Goal: Information Seeking & Learning: Understand process/instructions

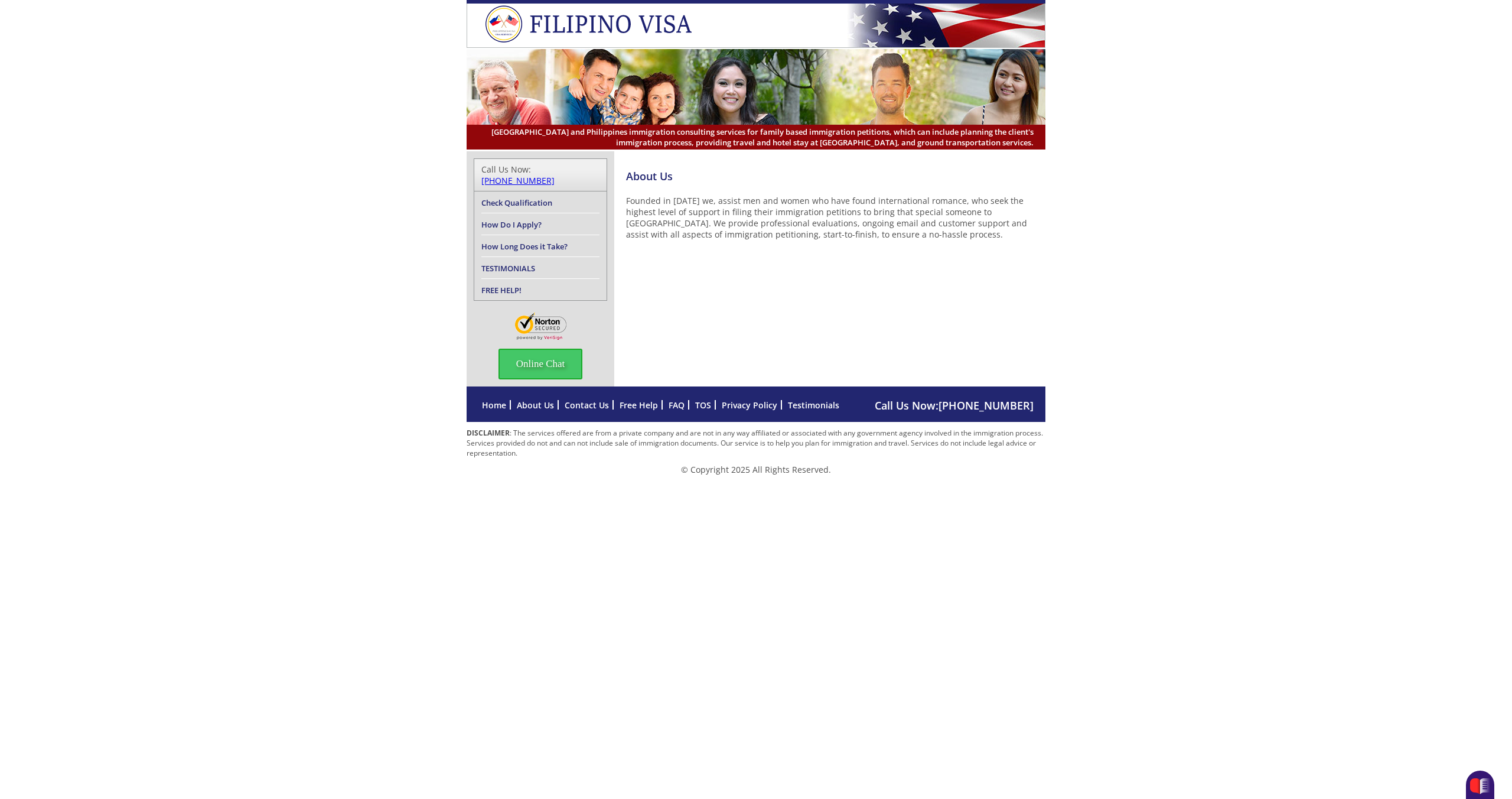
click at [533, 198] on link "Check Qualification" at bounding box center [516, 203] width 71 height 11
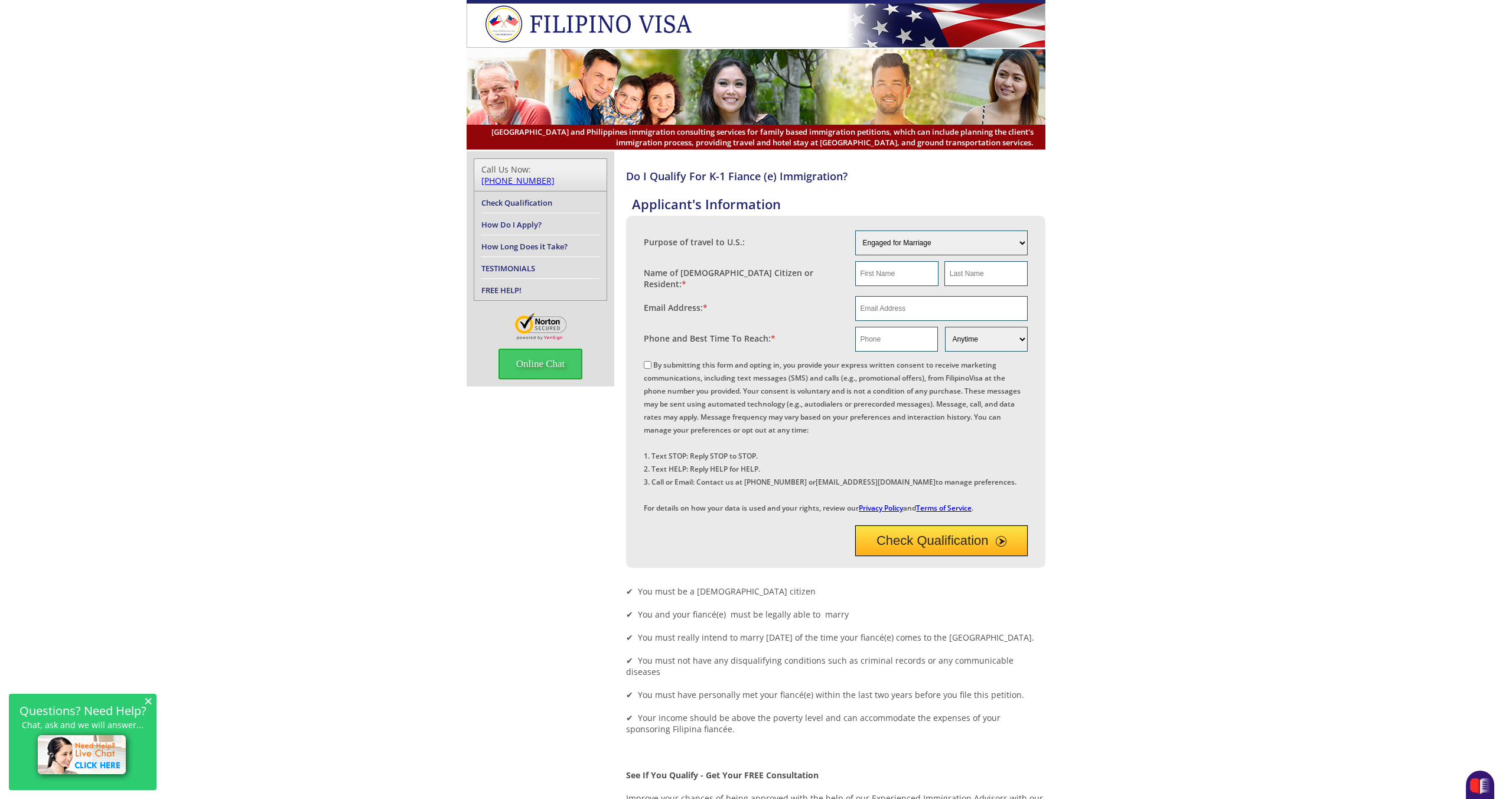
click at [516, 198] on link "Check Qualification" at bounding box center [516, 203] width 71 height 11
click at [526, 219] on link "How Do I Apply?" at bounding box center [512, 225] width 60 height 11
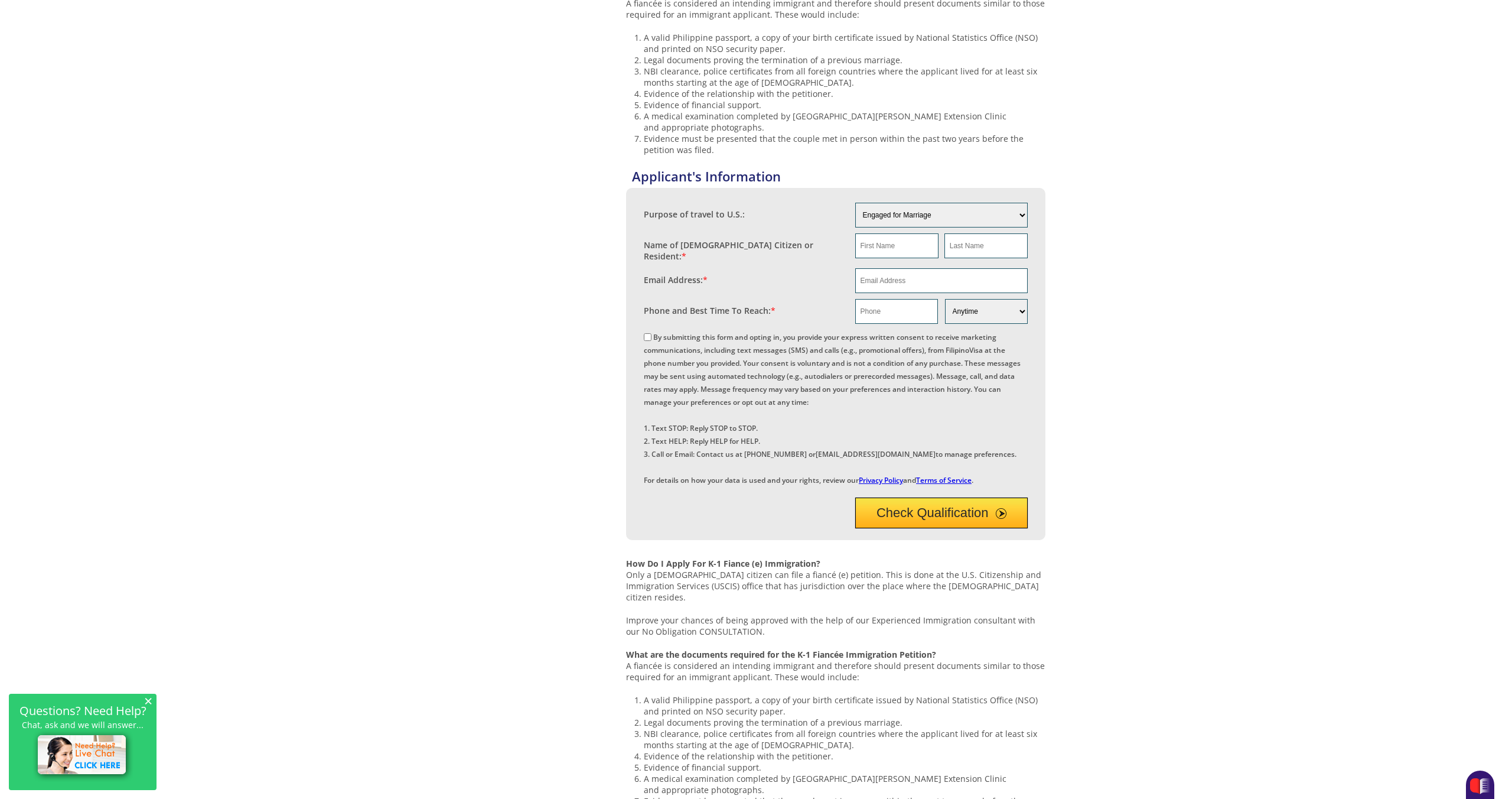
scroll to position [691, 0]
click at [1024, 227] on select "Engaged for Marriage Already Married to U.S. Citizen / Resident For Short Term …" at bounding box center [942, 213] width 173 height 25
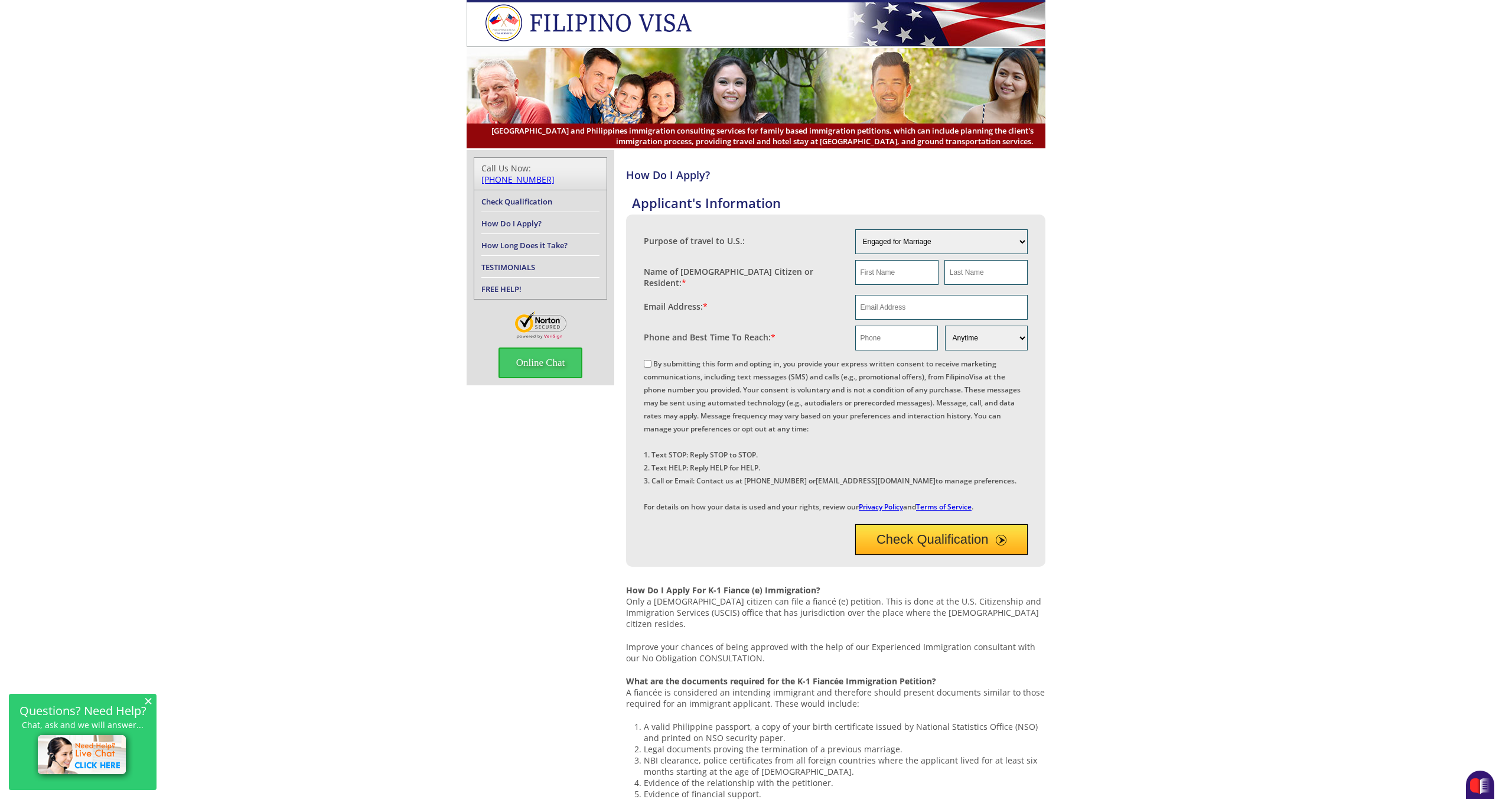
scroll to position [5, 0]
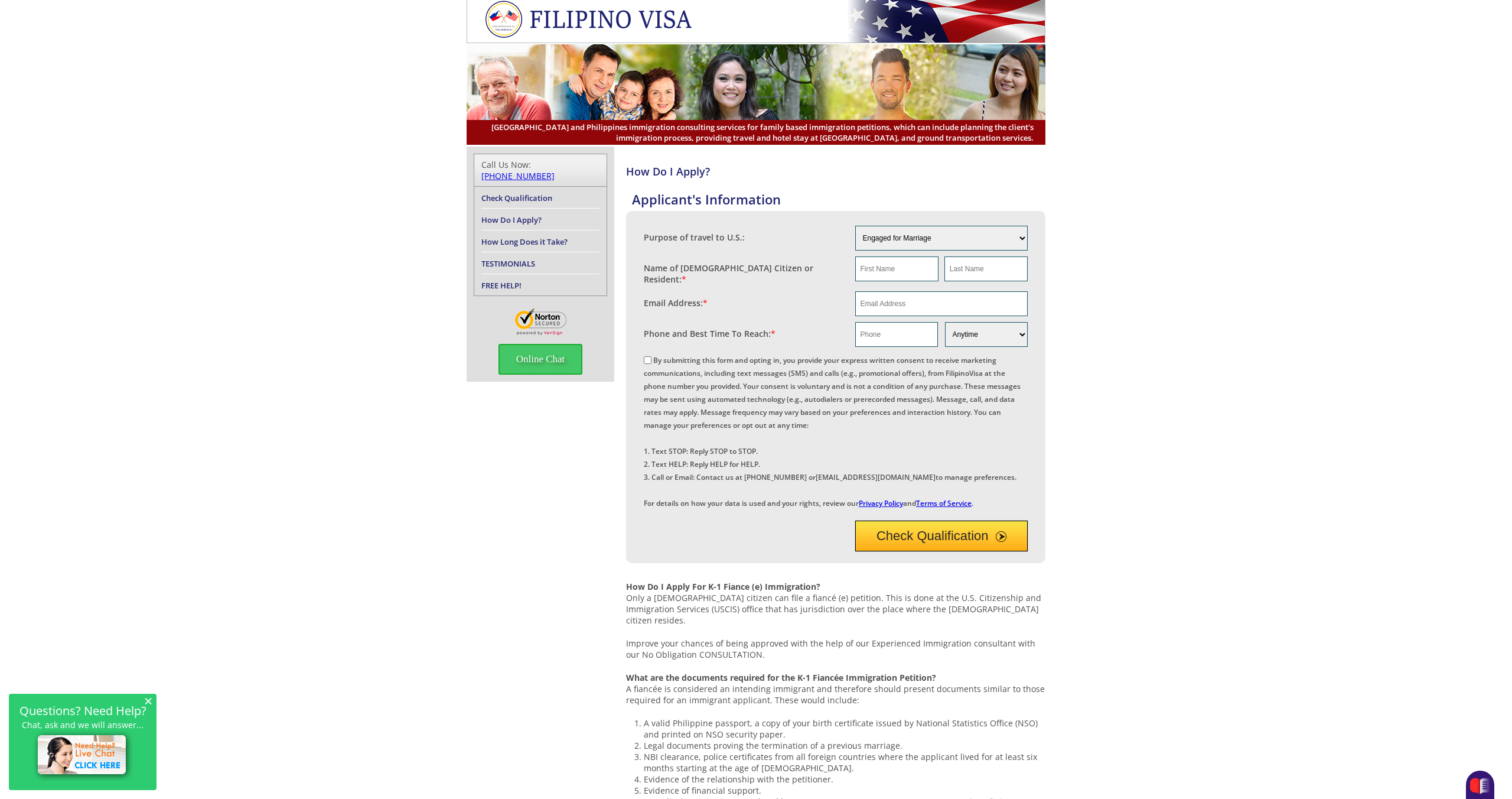
click at [531, 236] on link "How Long Does it Take?" at bounding box center [524, 242] width 86 height 11
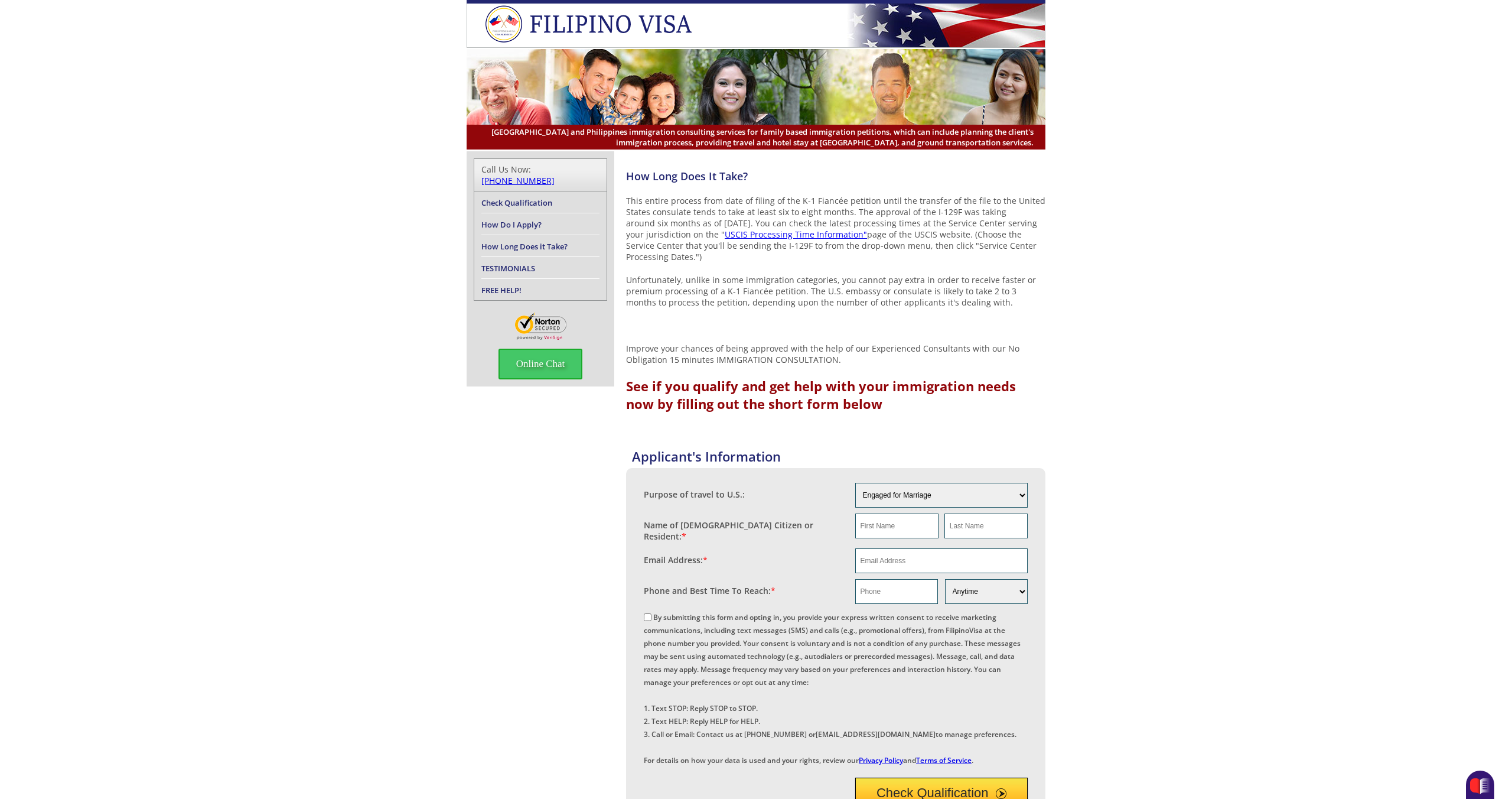
click at [495, 263] on link "TESTIMONIALS" at bounding box center [508, 268] width 54 height 11
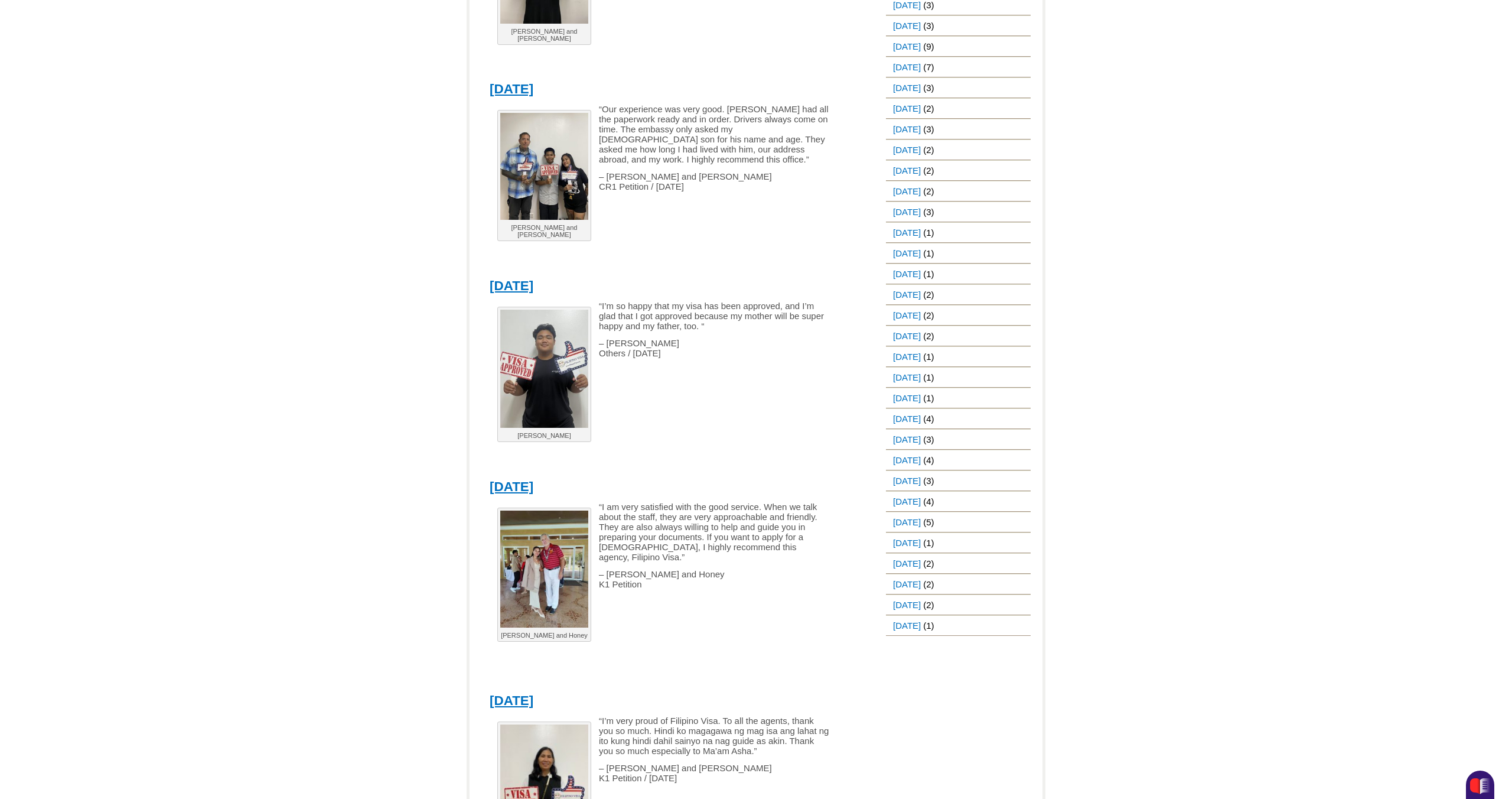
scroll to position [928, 0]
click at [552, 569] on img at bounding box center [544, 571] width 88 height 117
click at [564, 586] on img at bounding box center [544, 571] width 88 height 117
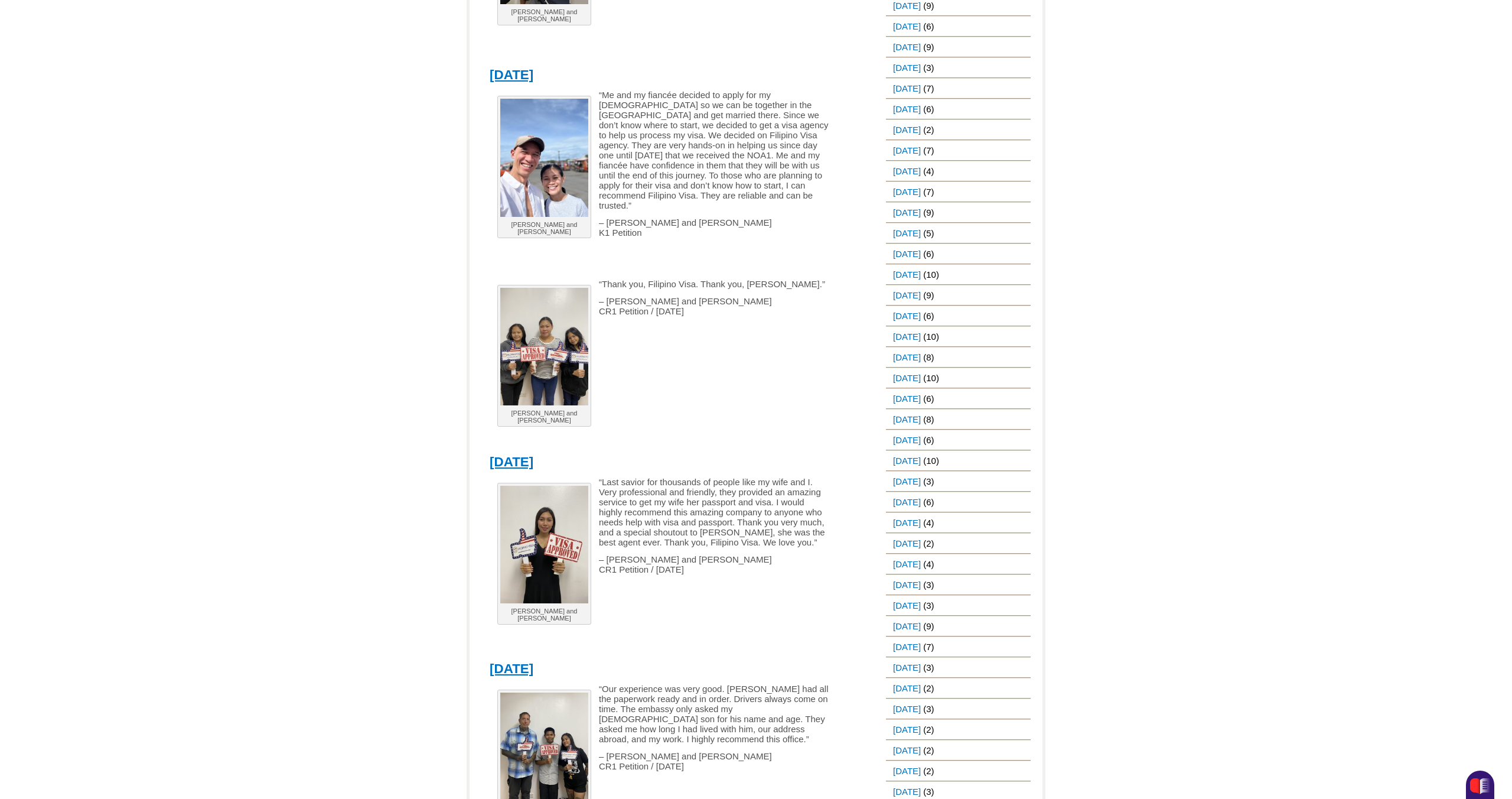
scroll to position [0, 0]
